Goal: Navigation & Orientation: Find specific page/section

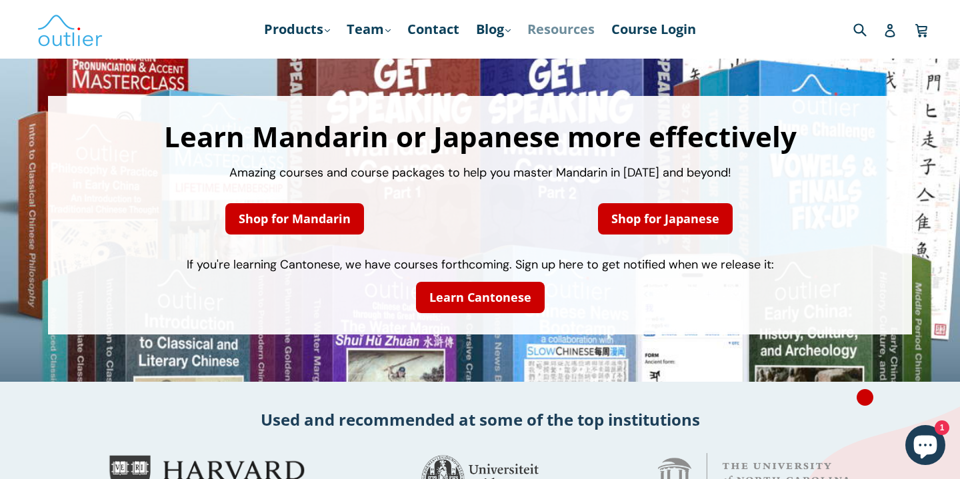
click at [576, 25] on link "Resources" at bounding box center [560, 29] width 81 height 24
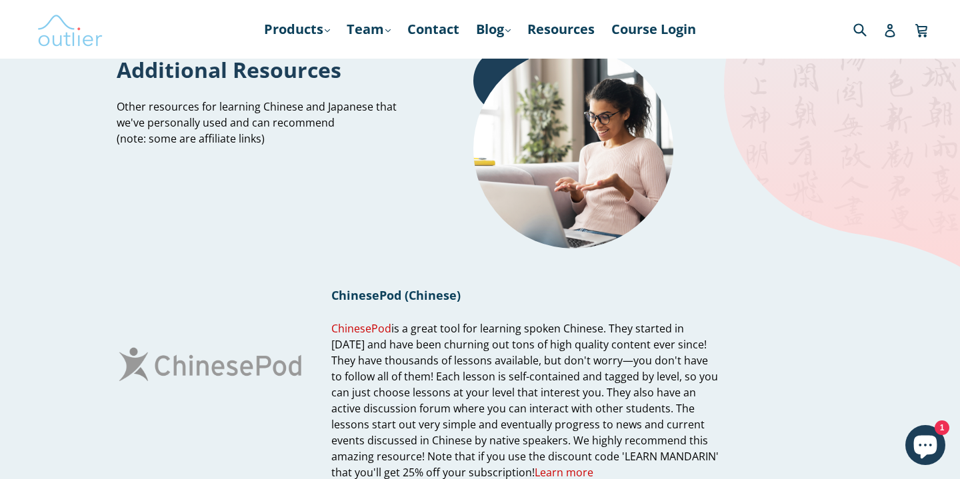
click at [90, 35] on img at bounding box center [70, 29] width 67 height 39
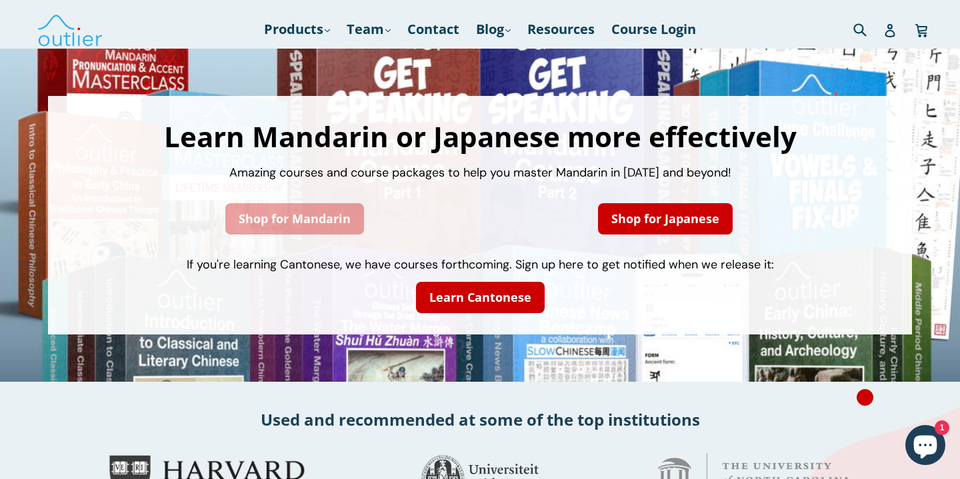
click at [323, 204] on link "Shop for Mandarin" at bounding box center [294, 218] width 139 height 31
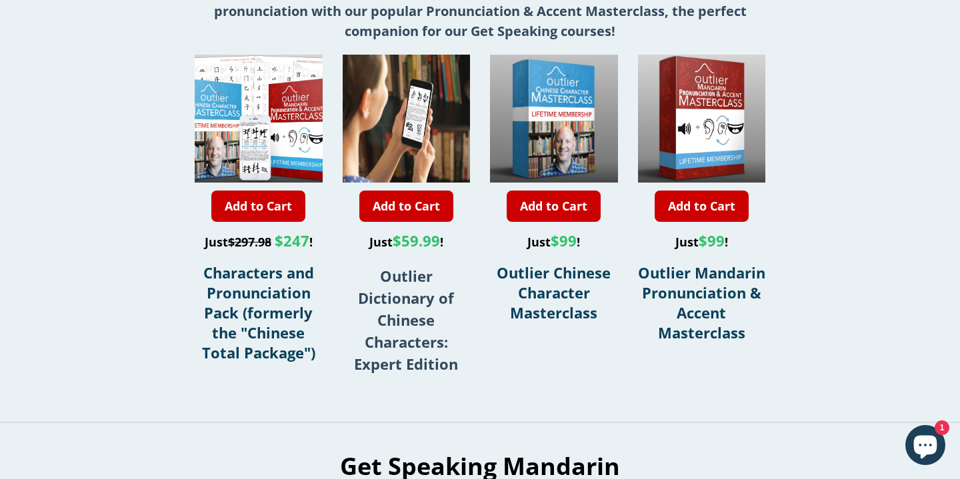
scroll to position [416, 0]
